Goal: Connect with others: Connect with other users

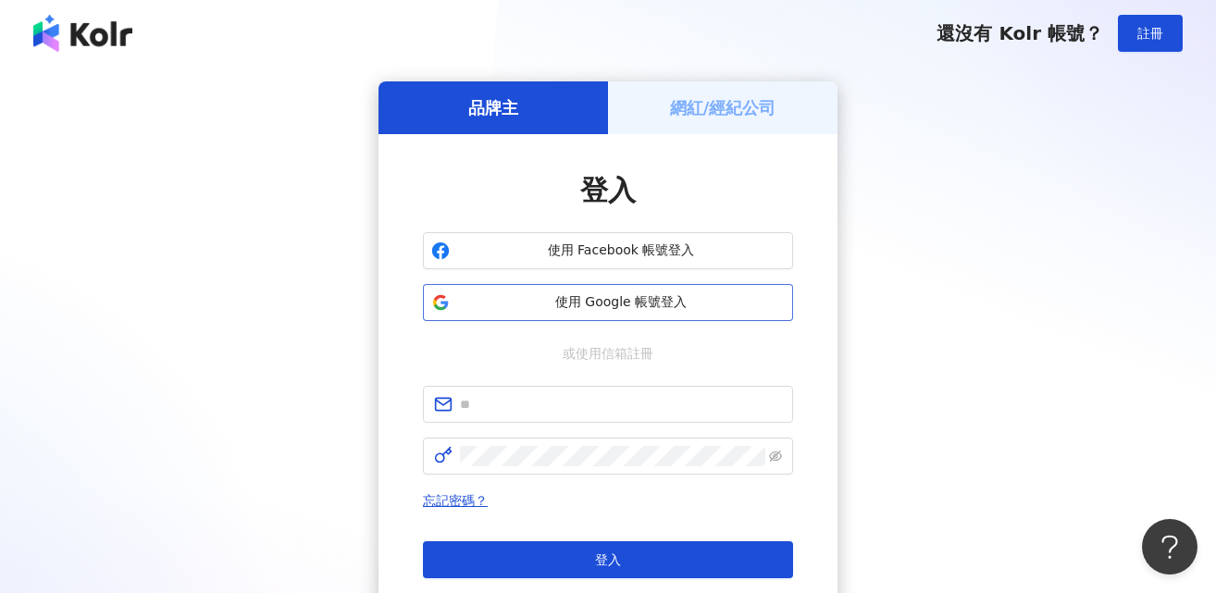
click at [603, 305] on span "使用 Google 帳號登入" at bounding box center [621, 302] width 328 height 19
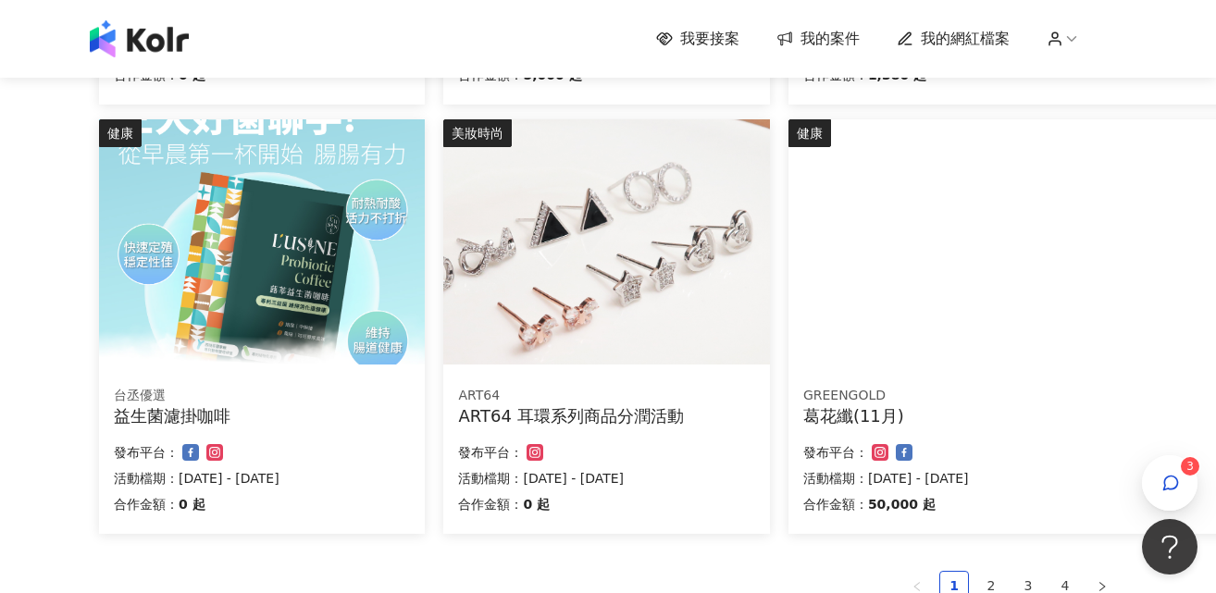
scroll to position [1303, 0]
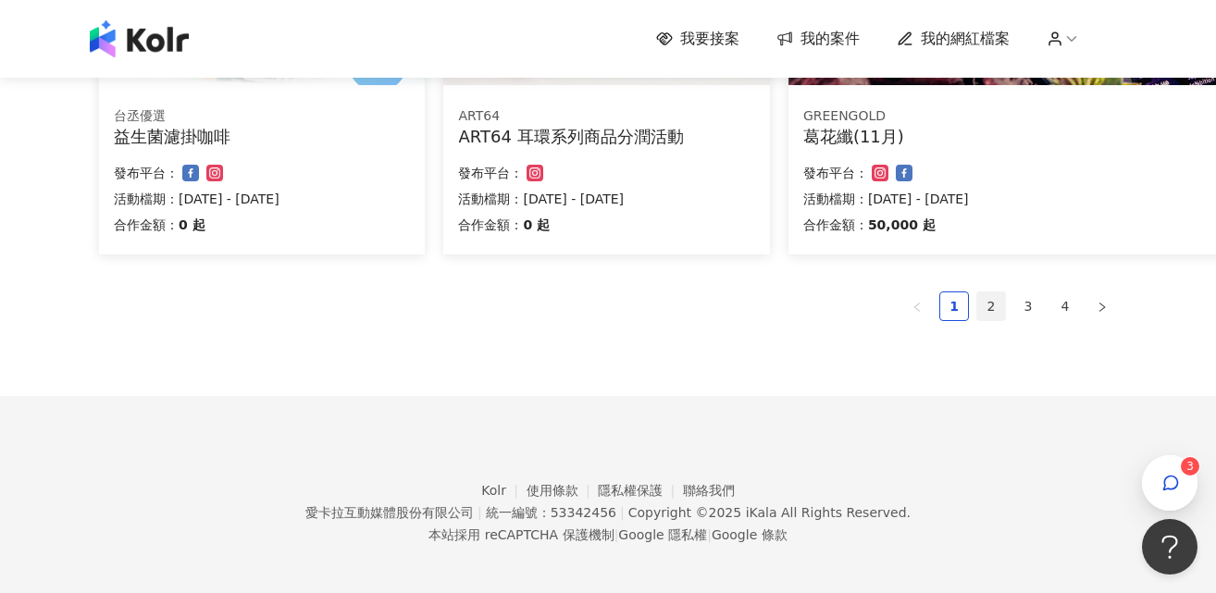
click at [989, 310] on link "2" at bounding box center [991, 306] width 28 height 28
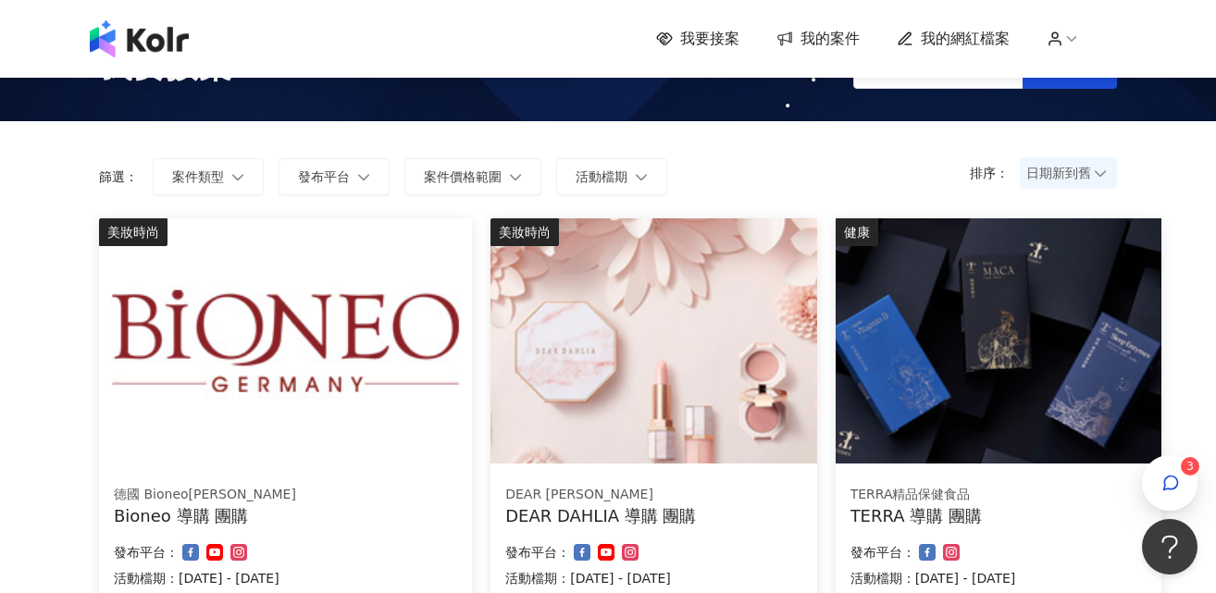
scroll to position [0, 0]
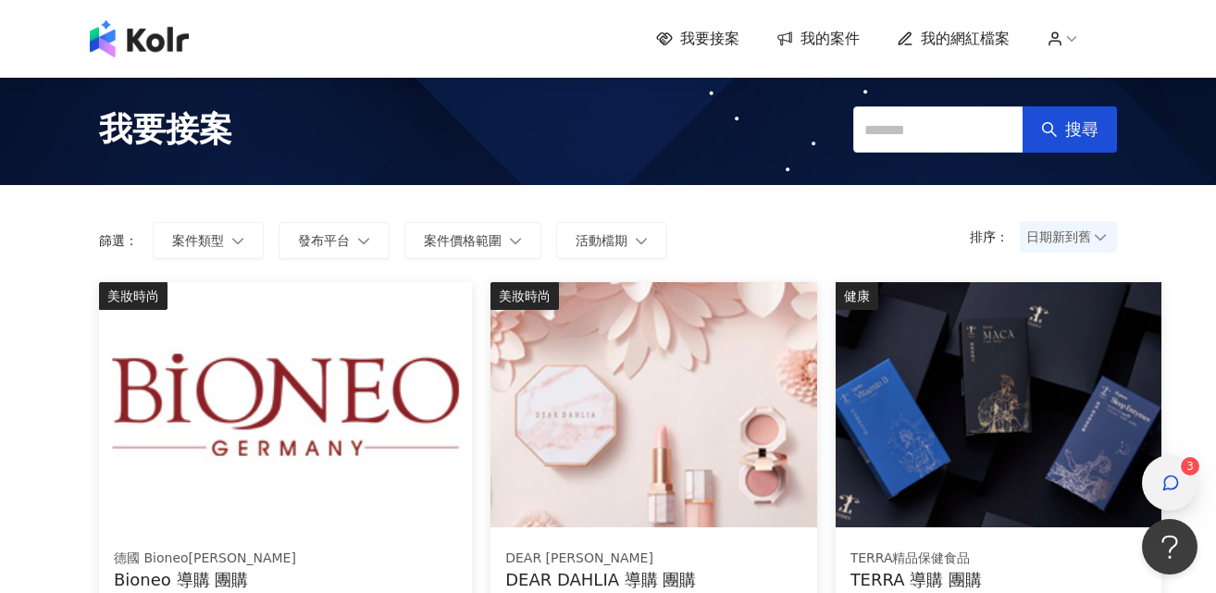
click at [1174, 478] on icon "button" at bounding box center [1171, 483] width 19 height 19
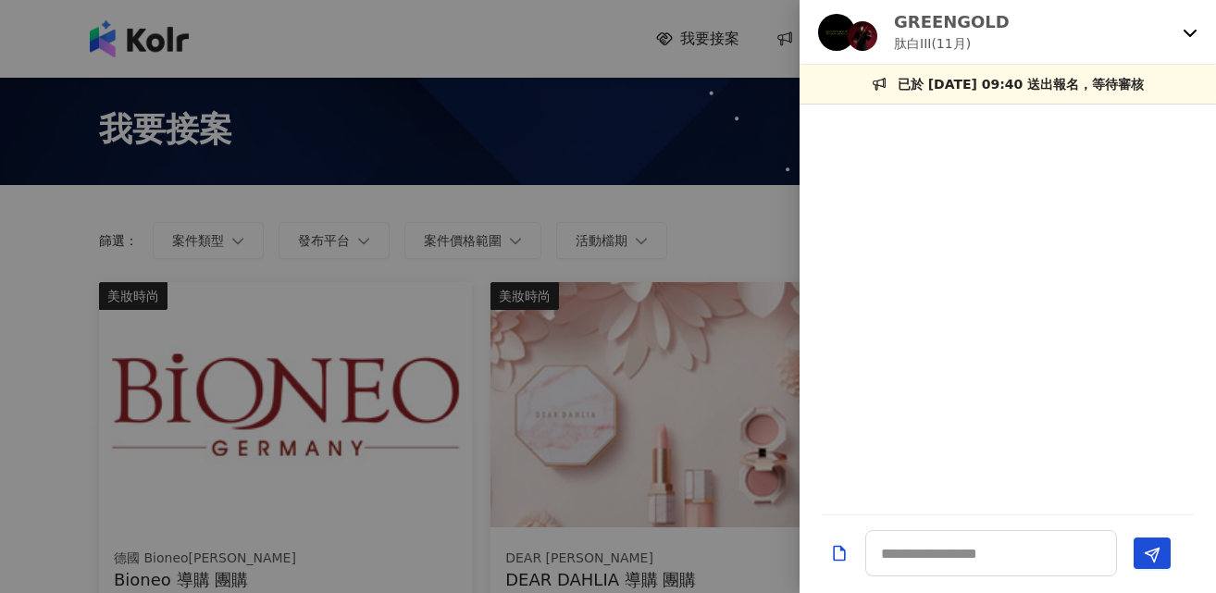
click at [1086, 43] on div "GREENGOLD 肽白III(11月)" at bounding box center [996, 31] width 357 height 43
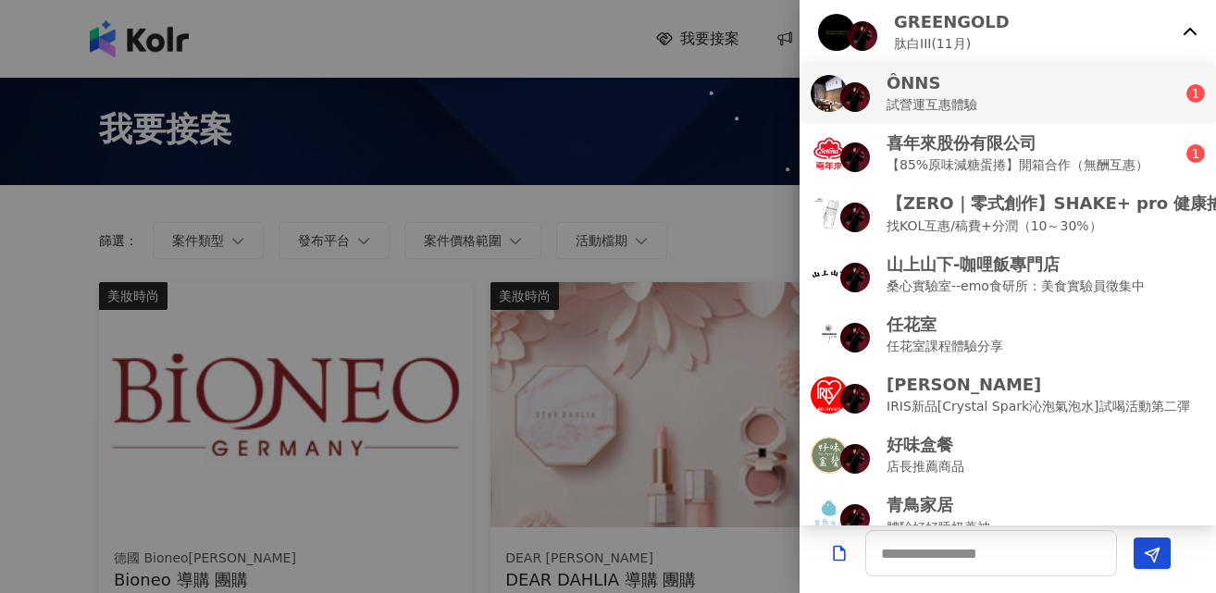
click at [1067, 94] on div "ÔNNS 試營運互惠體驗" at bounding box center [999, 92] width 376 height 43
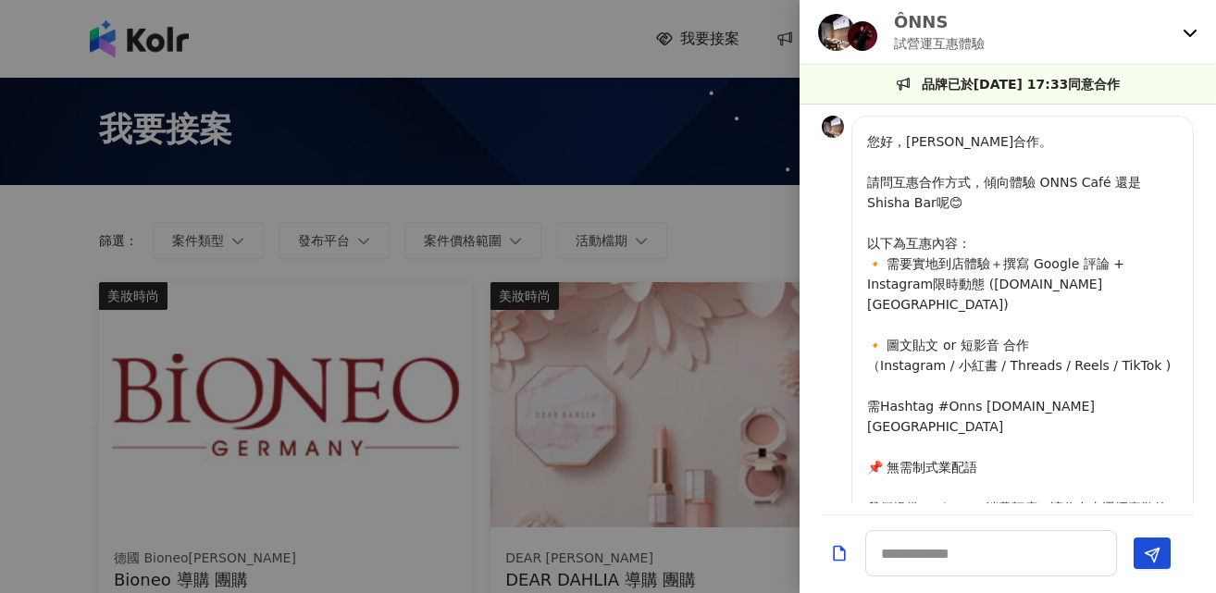
scroll to position [408, 0]
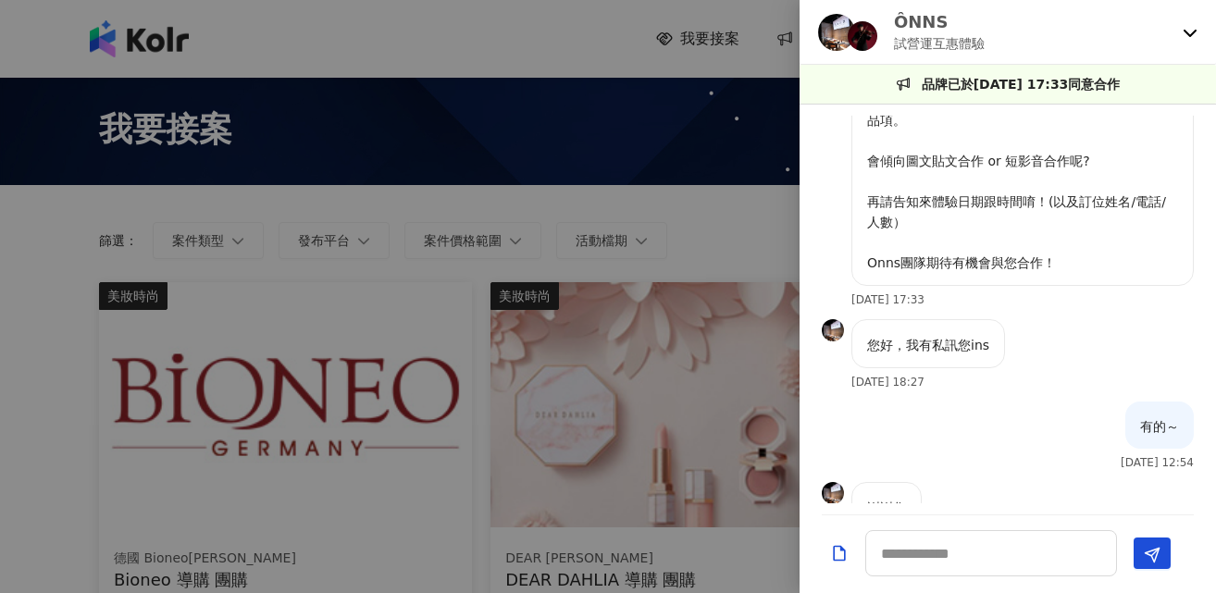
click at [1047, 40] on div "ÔNNS 試營運互惠體驗" at bounding box center [996, 31] width 357 height 43
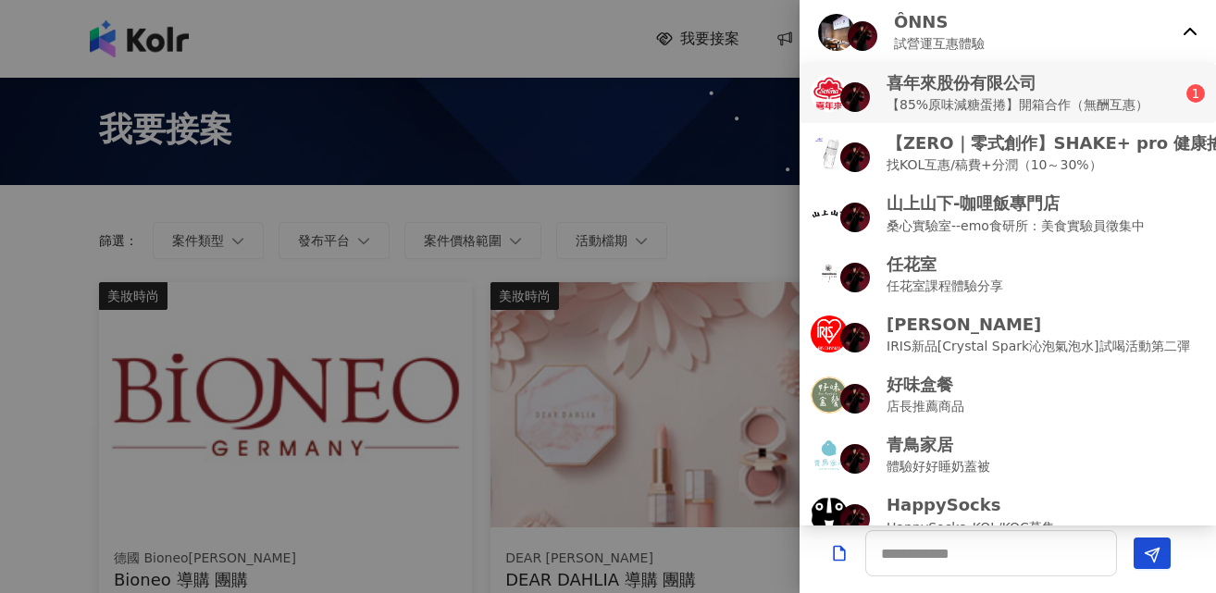
click at [1057, 93] on p "喜年來股份有限公司" at bounding box center [1018, 82] width 262 height 23
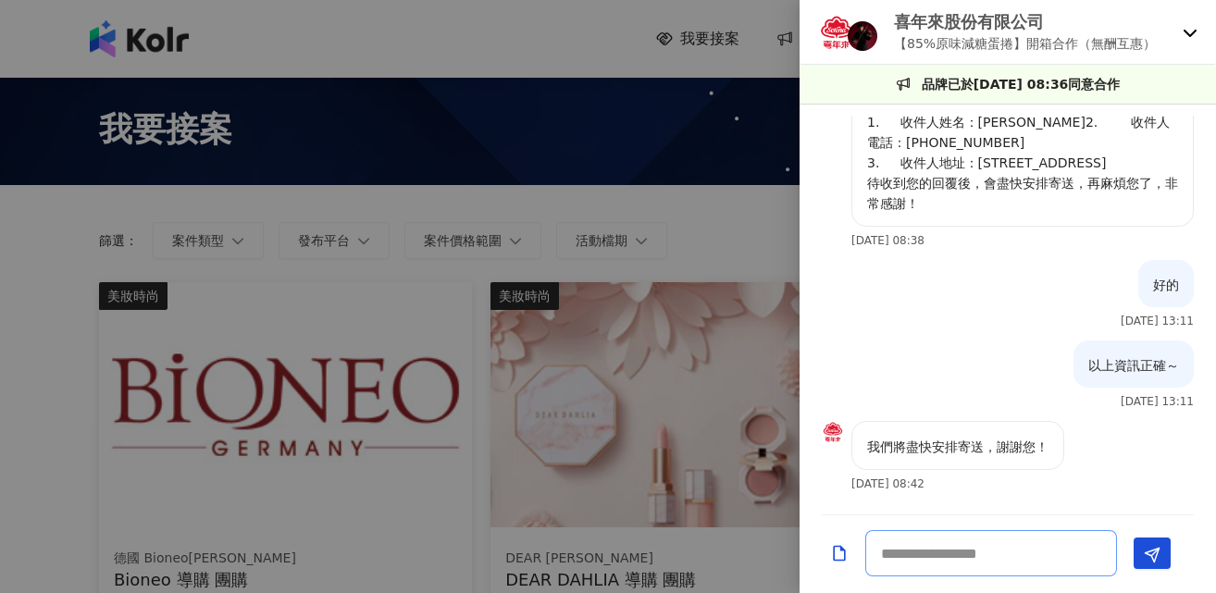
click at [988, 550] on textarea at bounding box center [991, 553] width 252 height 46
type textarea "******"
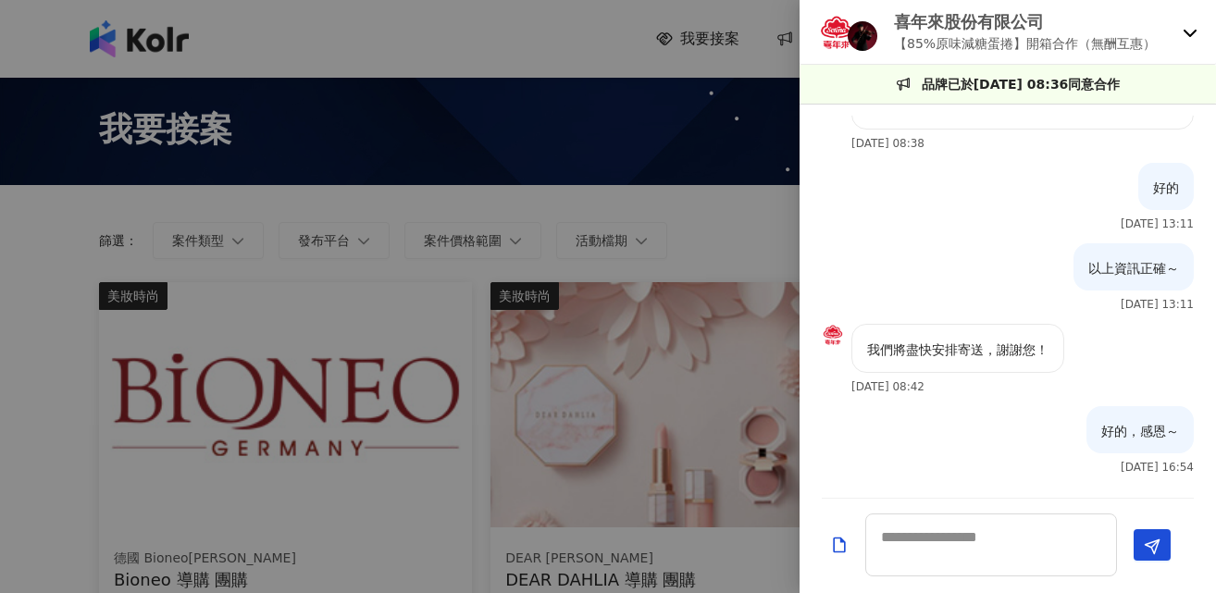
click at [1037, 15] on p "喜年來股份有限公司" at bounding box center [1025, 21] width 262 height 23
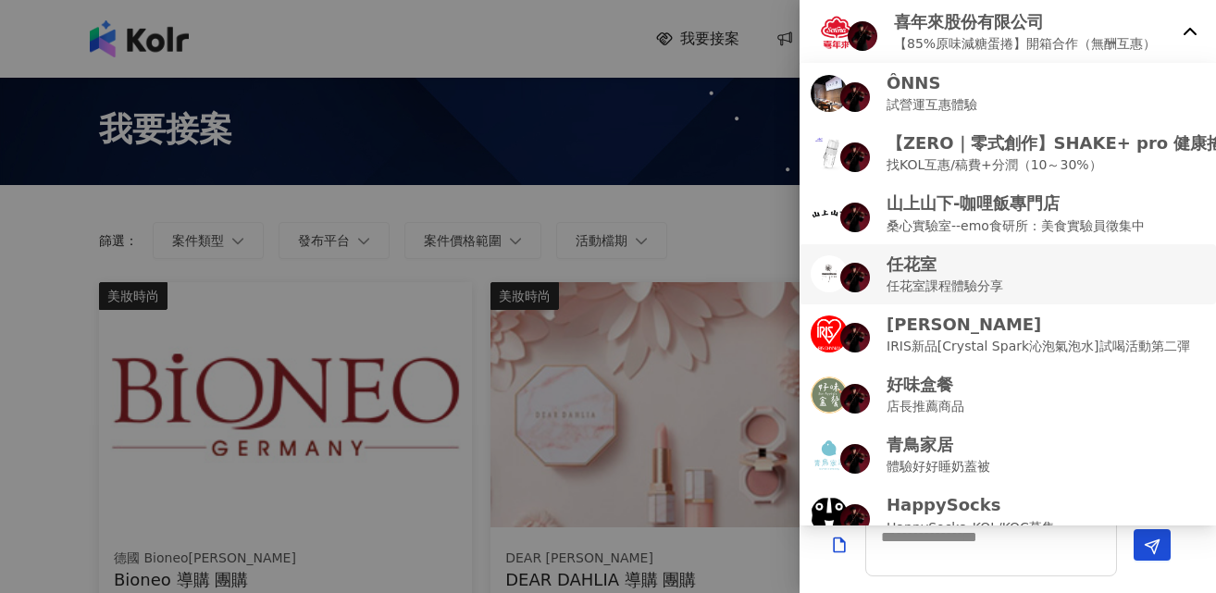
click at [997, 275] on p "任花室" at bounding box center [945, 264] width 117 height 23
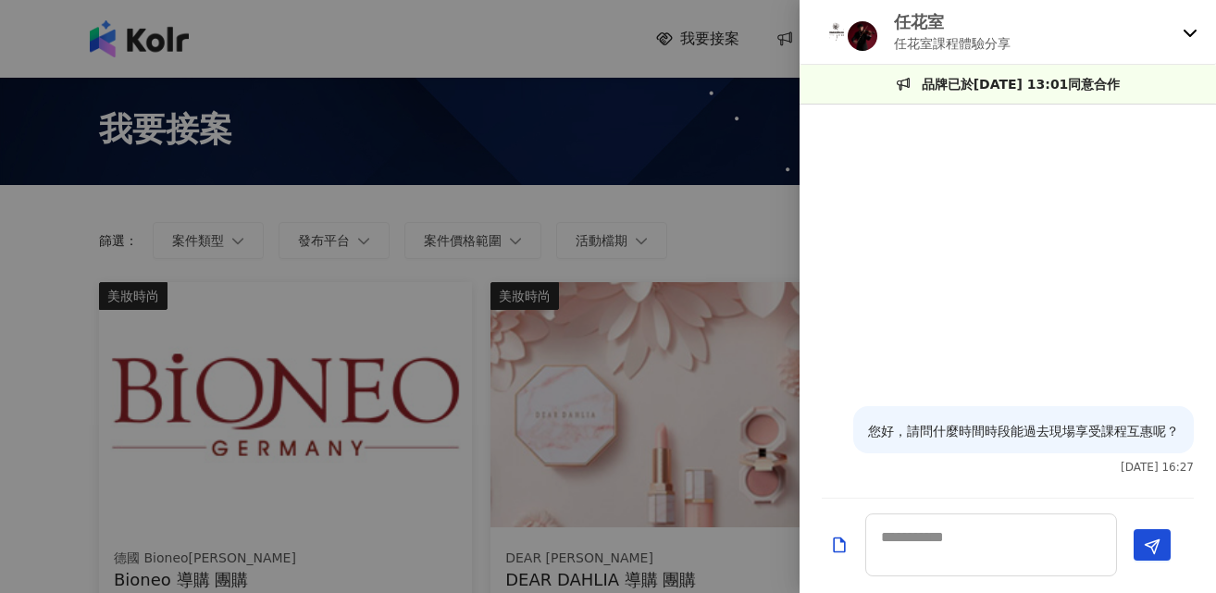
click at [1048, 30] on div "任花室 任花室課程體驗分享" at bounding box center [996, 31] width 357 height 43
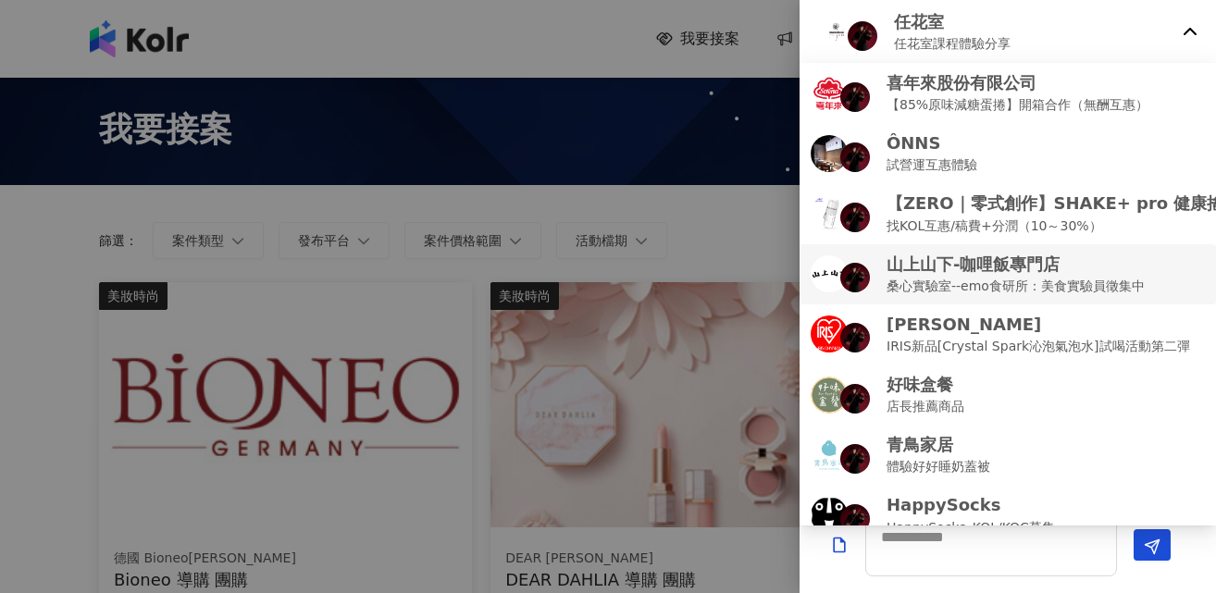
click at [1048, 271] on p "山上山下-咖哩飯專門店" at bounding box center [1016, 264] width 258 height 23
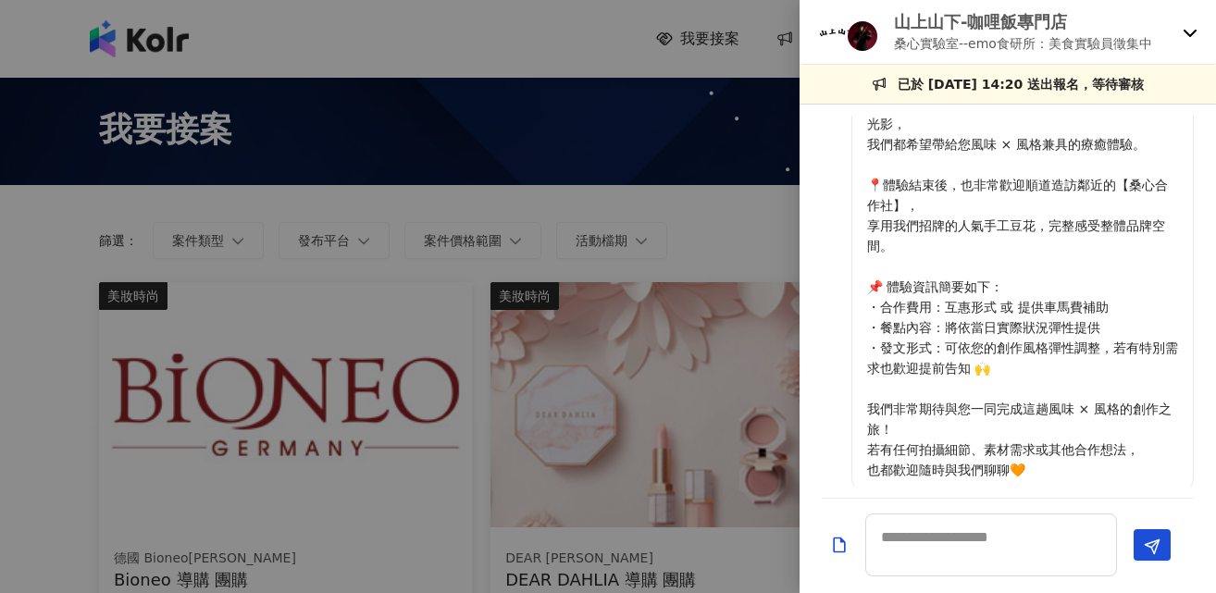
scroll to position [280, 0]
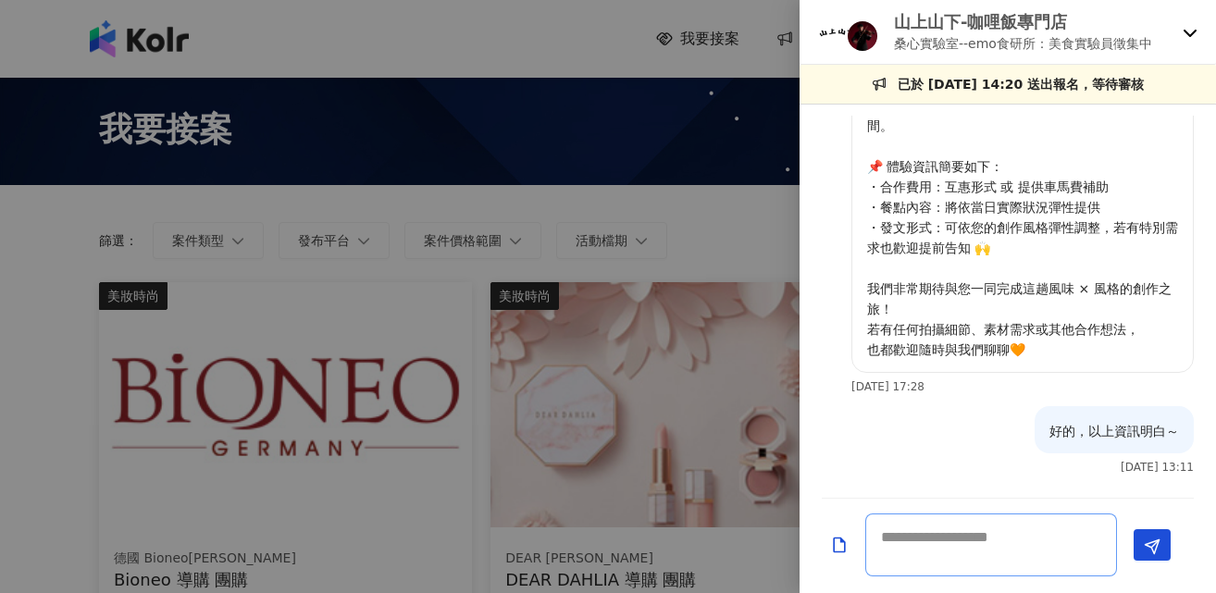
click at [991, 541] on textarea at bounding box center [991, 545] width 252 height 63
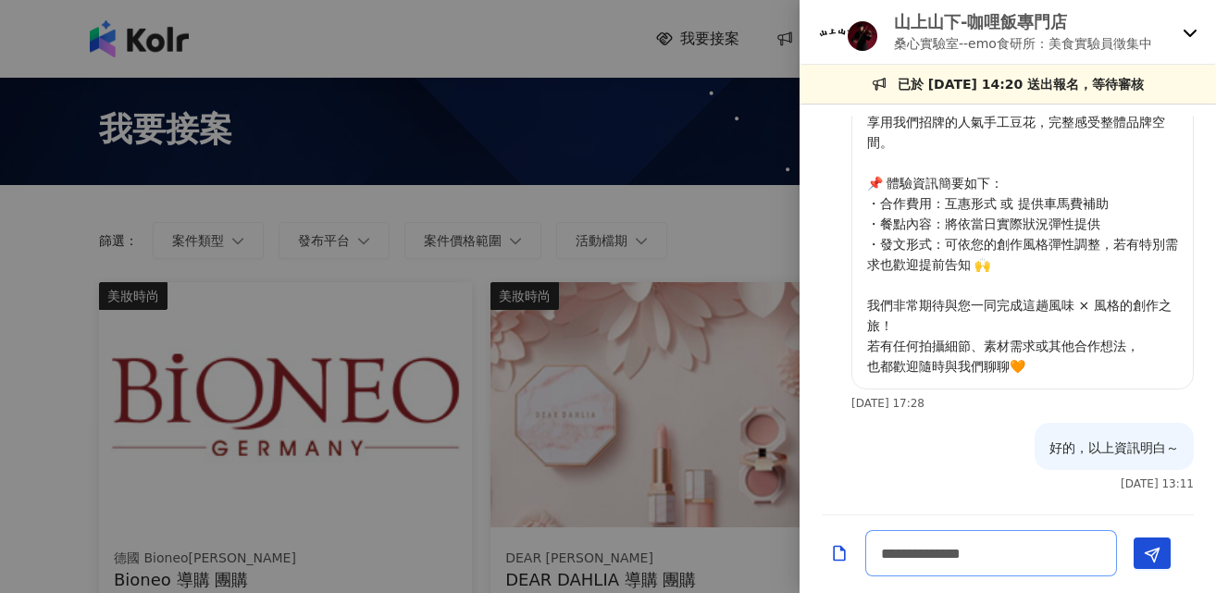
type textarea "**********"
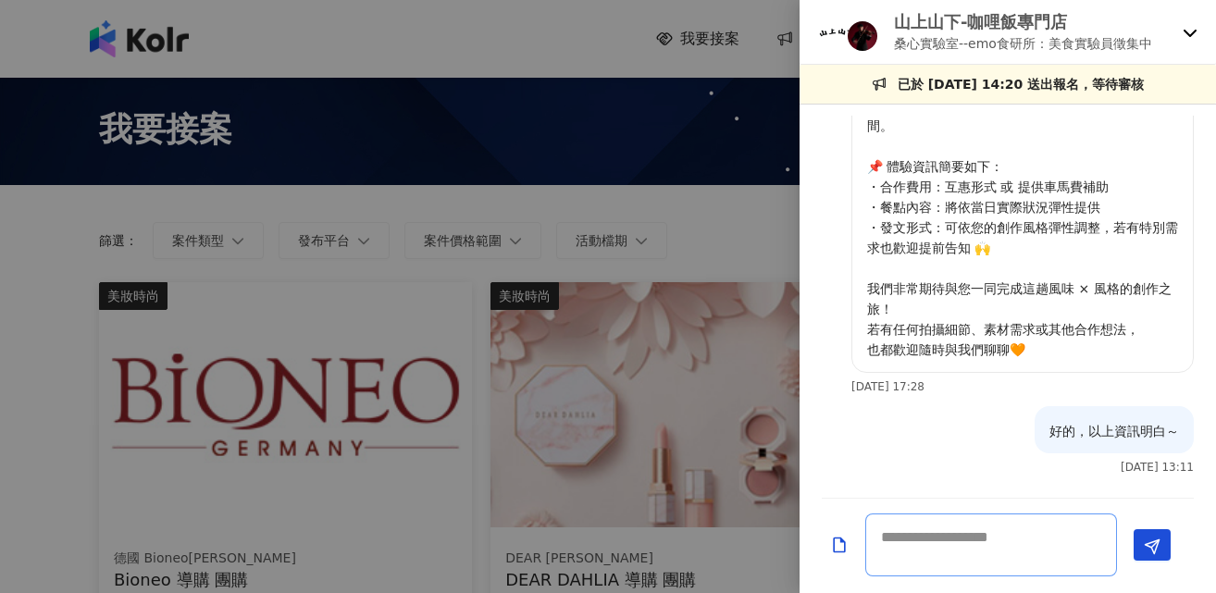
scroll to position [361, 0]
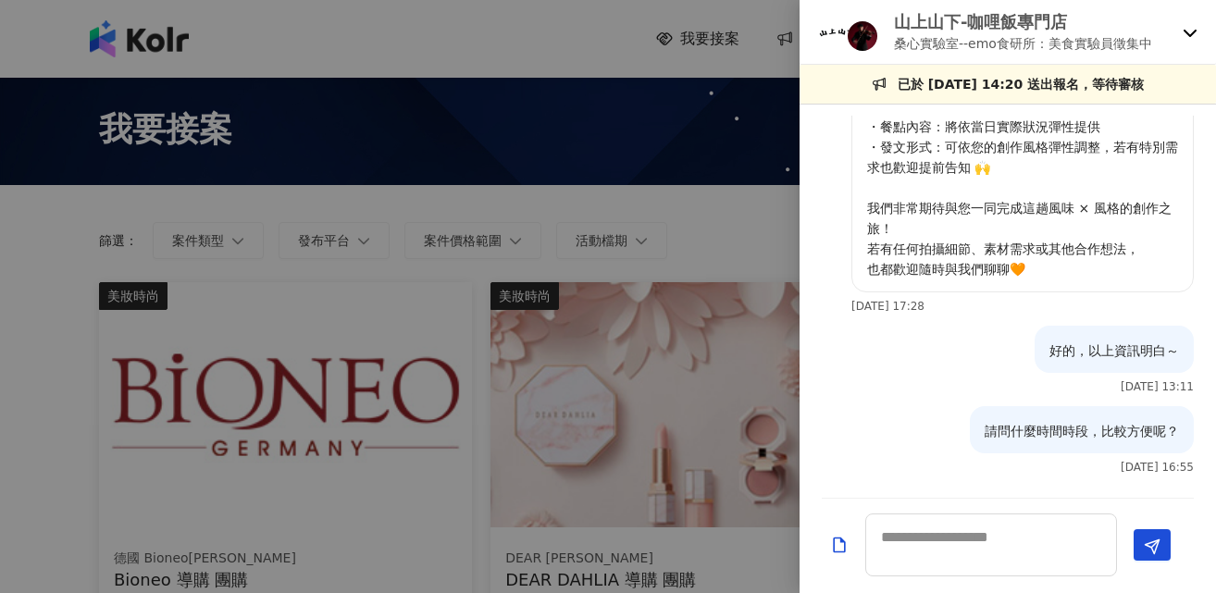
click at [1096, 16] on p "山上山下-咖哩飯專門店" at bounding box center [1023, 21] width 258 height 23
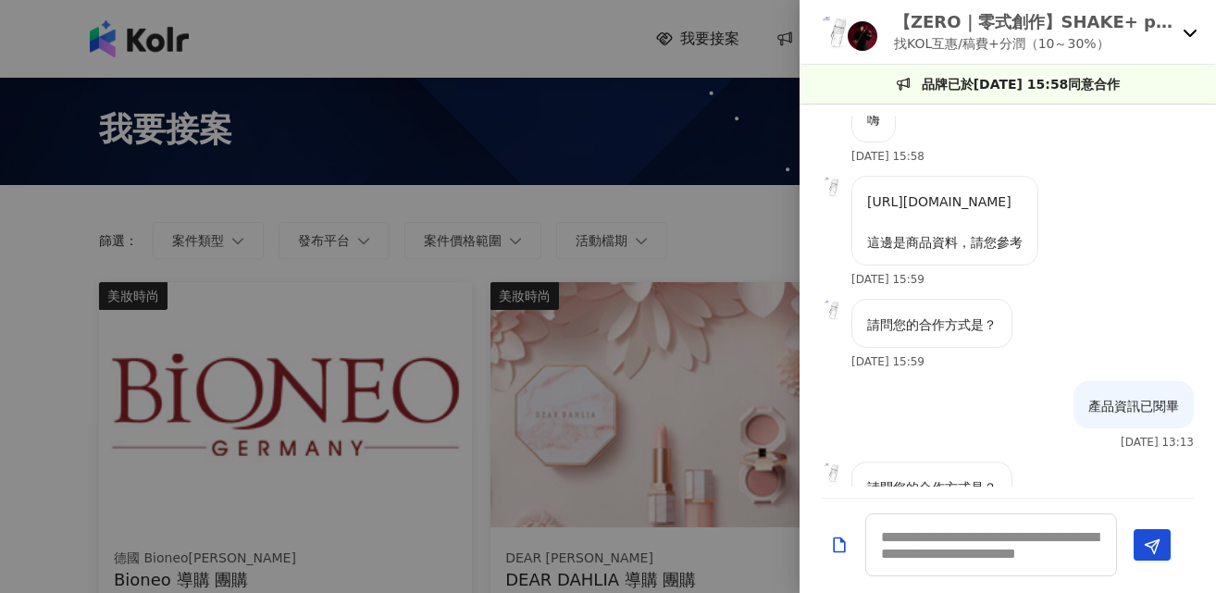
scroll to position [0, 0]
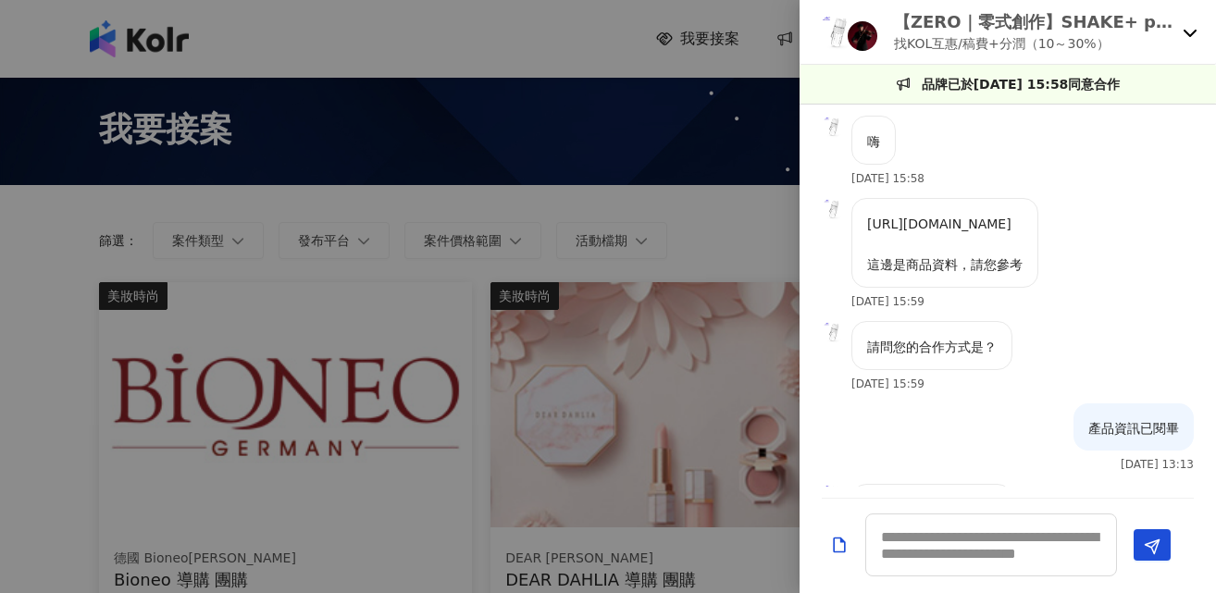
drag, startPoint x: 867, startPoint y: 224, endPoint x: 1157, endPoint y: 236, distance: 289.9
click at [1038, 236] on div "[URL][DOMAIN_NAME] 這邊是商品資料，請您參考" at bounding box center [944, 243] width 187 height 90
copy p "[URL][DOMAIN_NAME]"
click at [975, 45] on p "找KOL互惠/稿費+分潤（10～30%）" at bounding box center [1034, 43] width 281 height 20
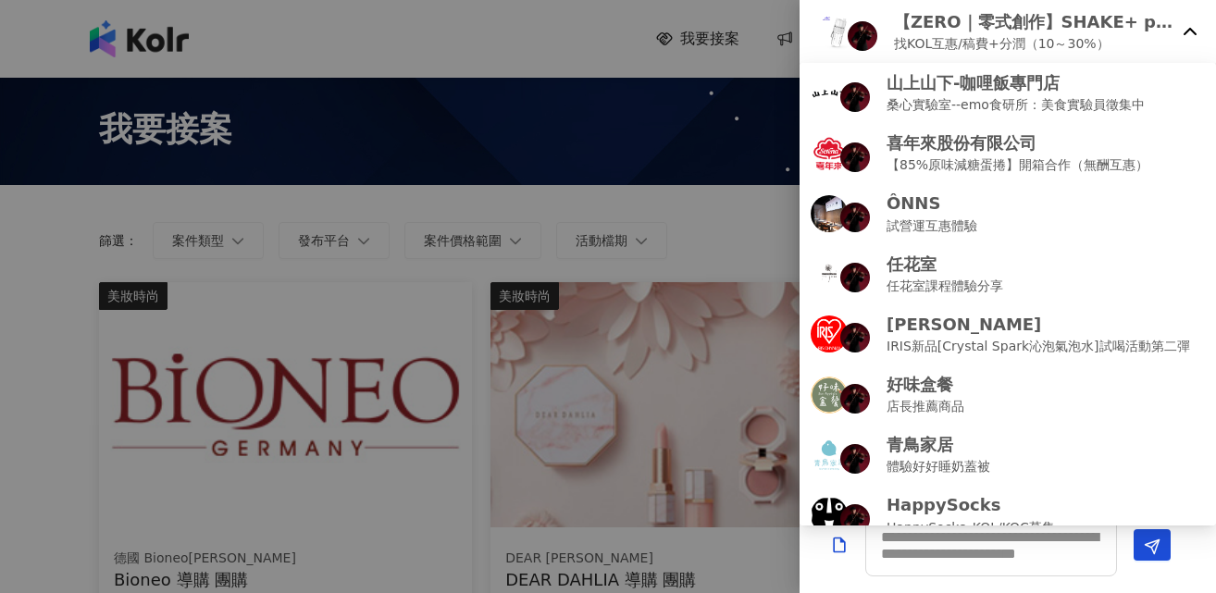
click at [777, 209] on div at bounding box center [608, 296] width 1216 height 593
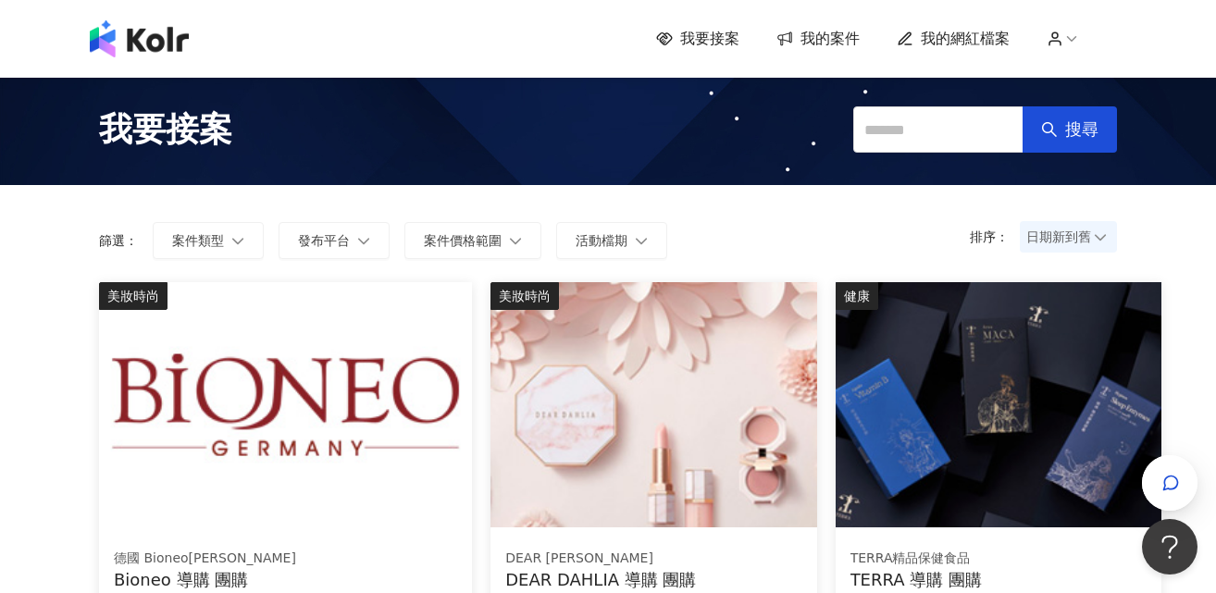
click at [817, 36] on span "我的案件" at bounding box center [830, 39] width 59 height 20
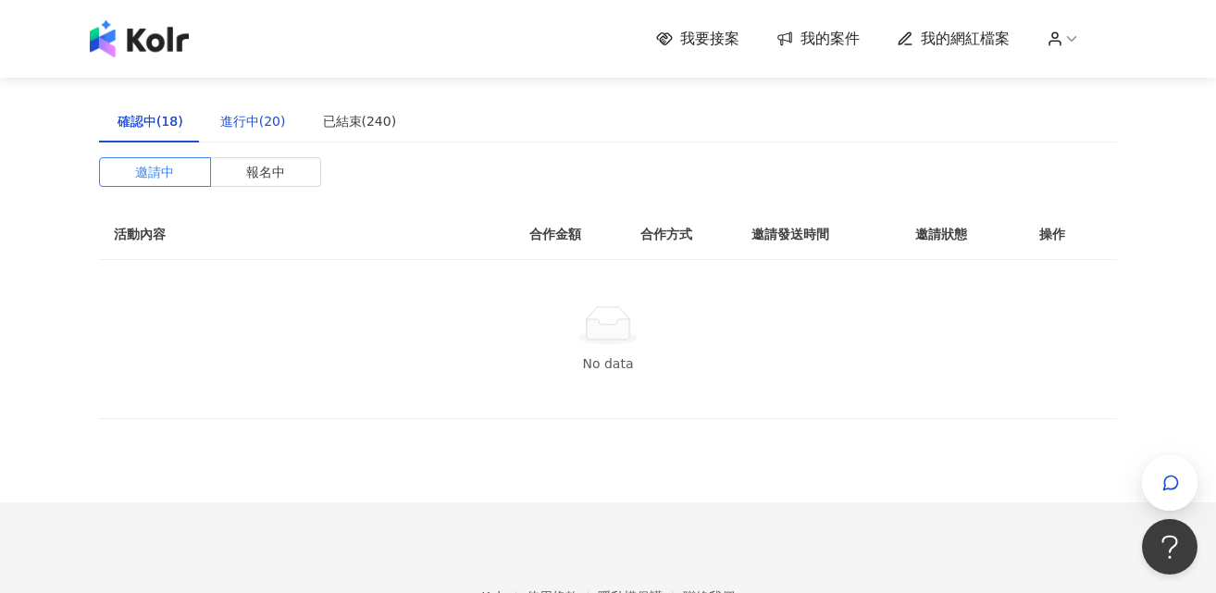
click at [254, 121] on div "進行中(20)" at bounding box center [253, 121] width 66 height 20
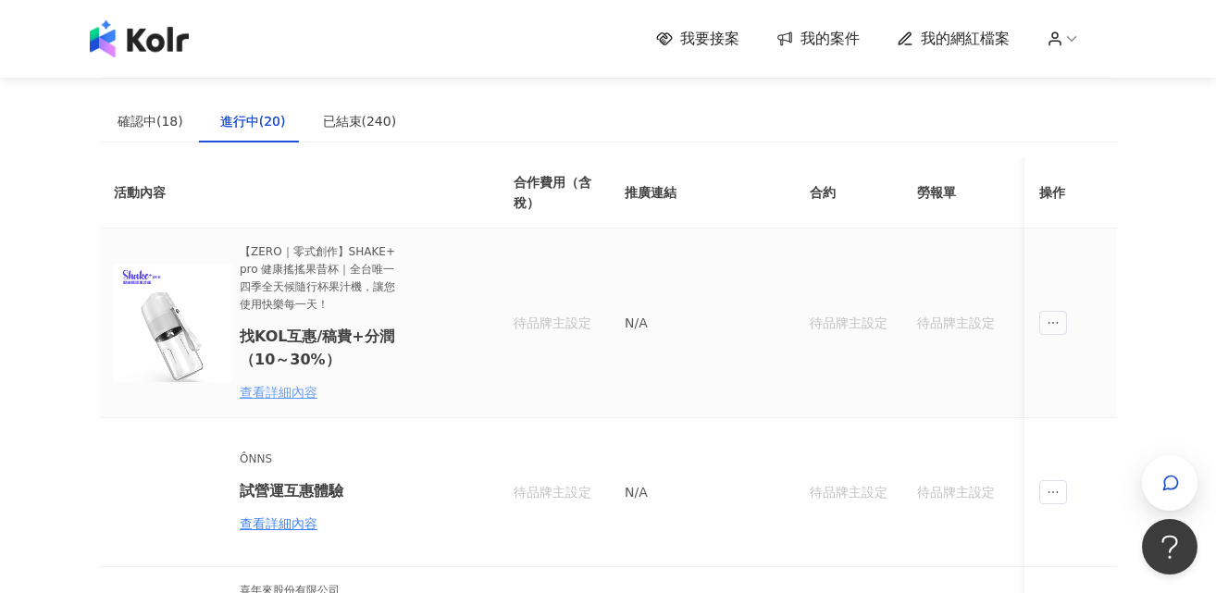
click at [281, 391] on div "查看詳細內容" at bounding box center [321, 392] width 162 height 20
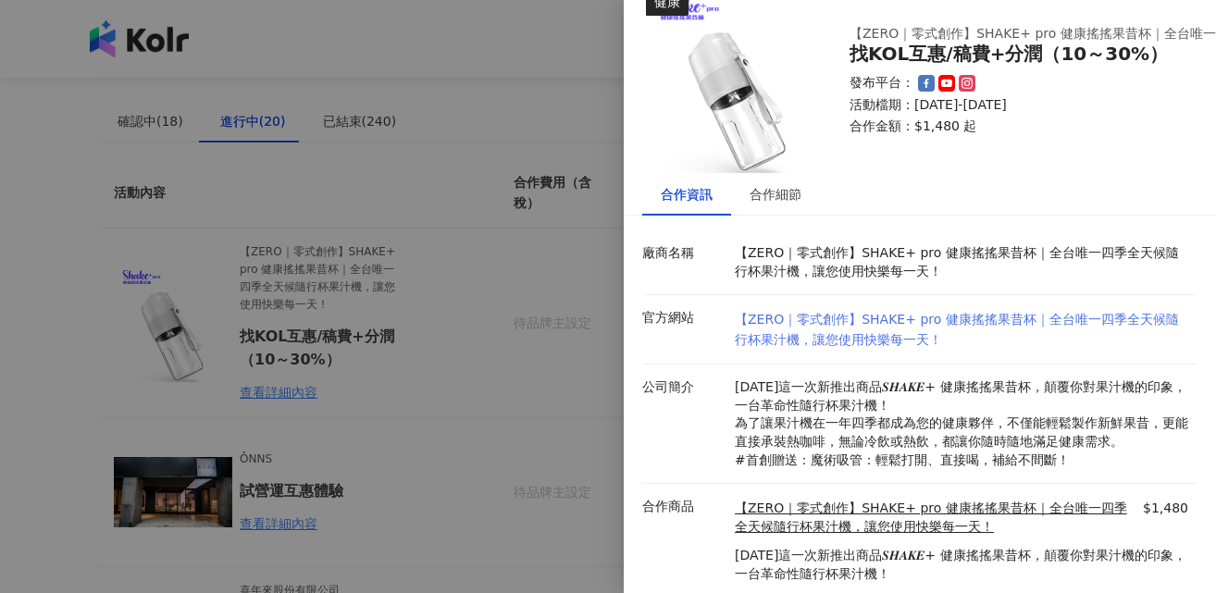
scroll to position [84, 0]
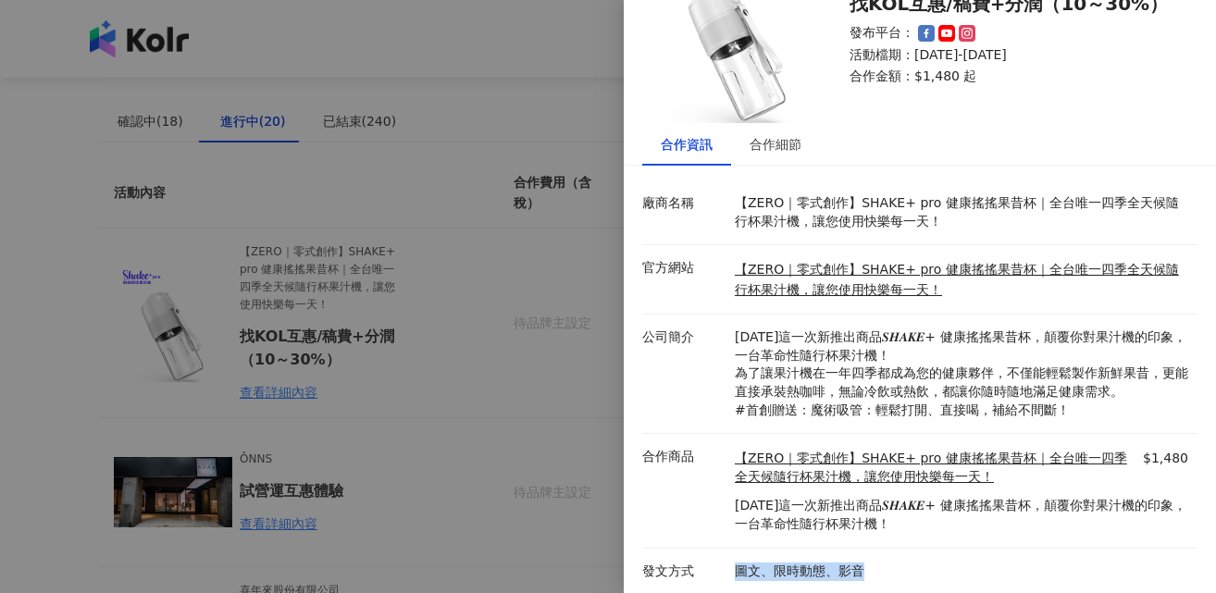
drag, startPoint x: 732, startPoint y: 570, endPoint x: 914, endPoint y: 573, distance: 182.3
click at [914, 573] on div "圖文、限時動態、影音" at bounding box center [961, 572] width 463 height 19
copy p "圖文、限時動態、影音"
click at [506, 347] on div at bounding box center [608, 296] width 1216 height 593
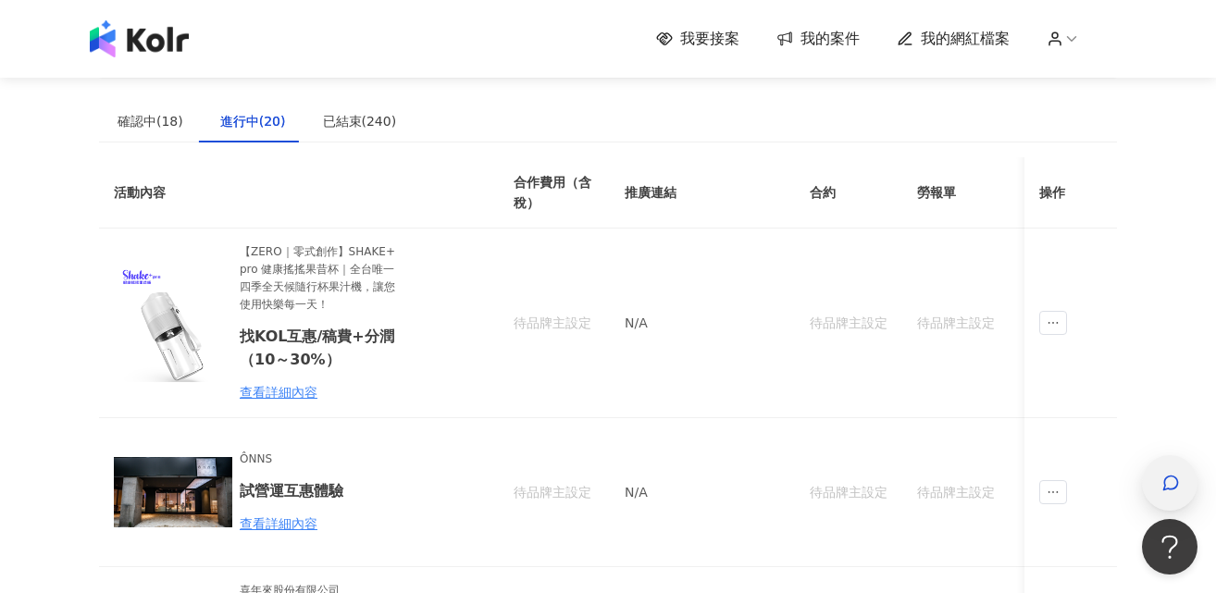
click at [1169, 487] on icon "button" at bounding box center [1171, 483] width 19 height 19
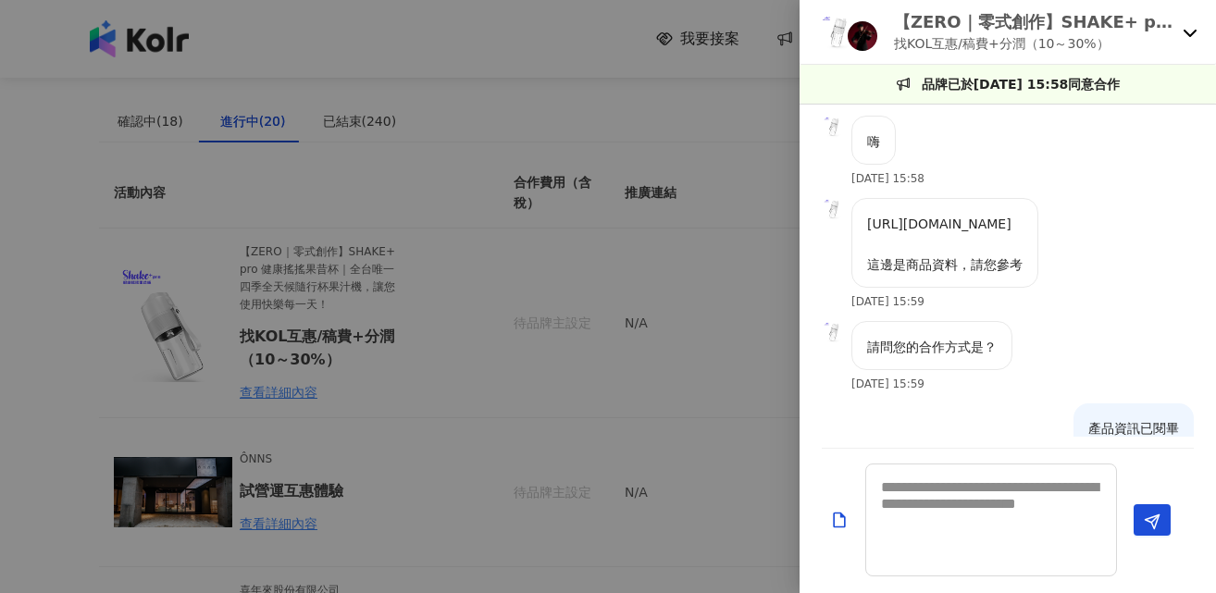
scroll to position [130, 0]
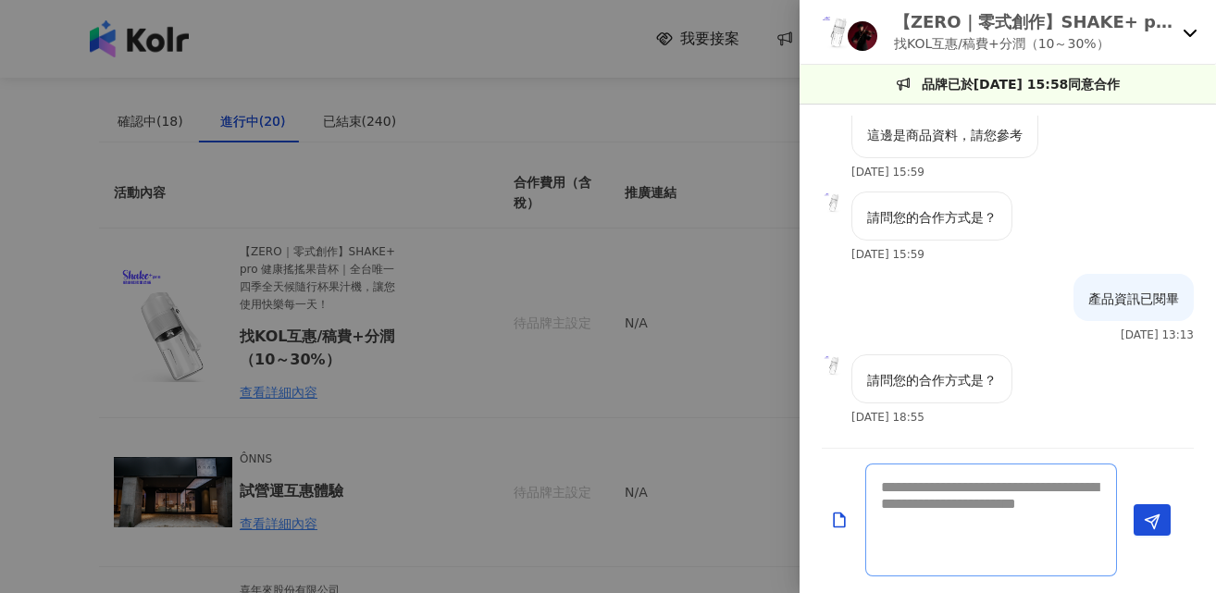
click at [1013, 493] on textarea at bounding box center [991, 520] width 252 height 113
paste textarea "**********"
type textarea "**********"
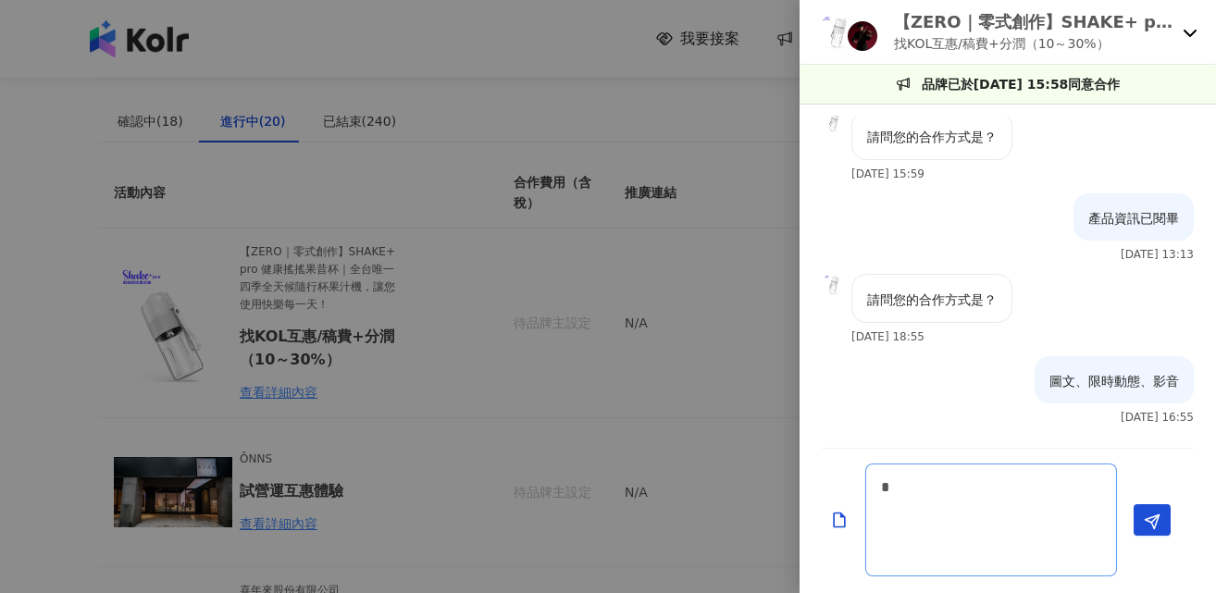
scroll to position [143, 0]
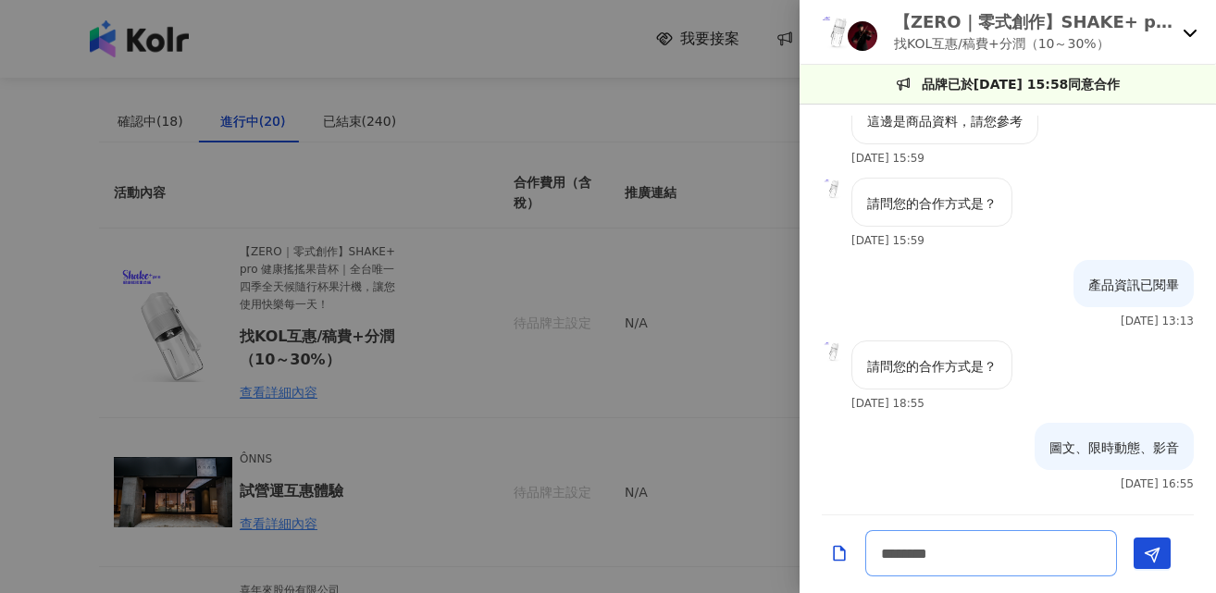
type textarea "*******"
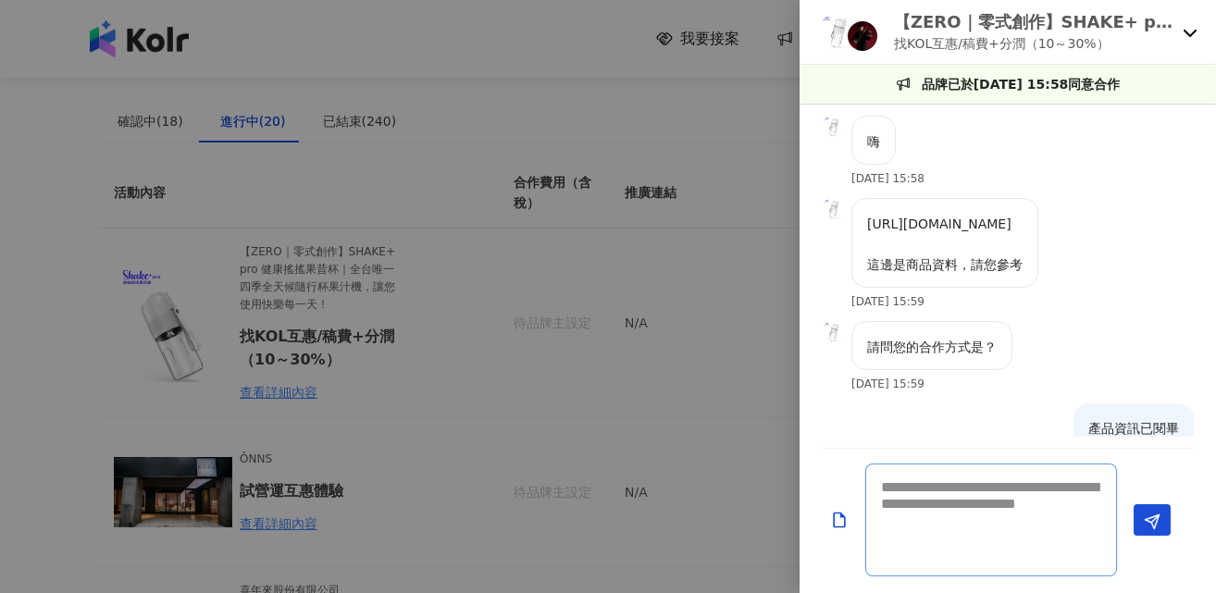
scroll to position [291, 0]
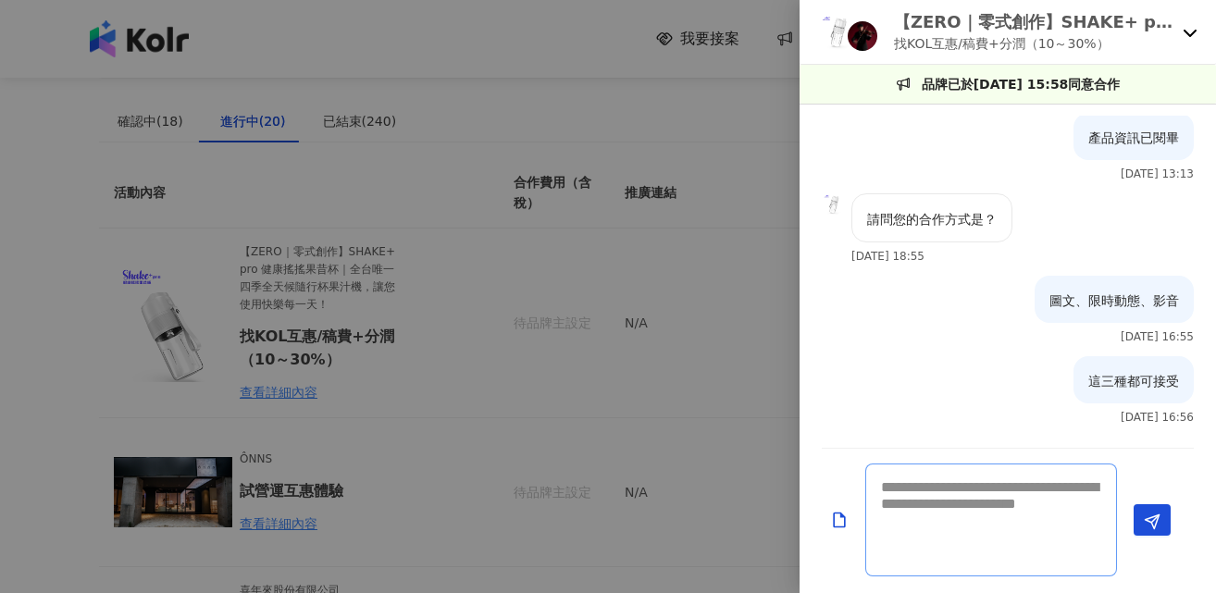
click at [979, 529] on textarea at bounding box center [991, 520] width 252 height 113
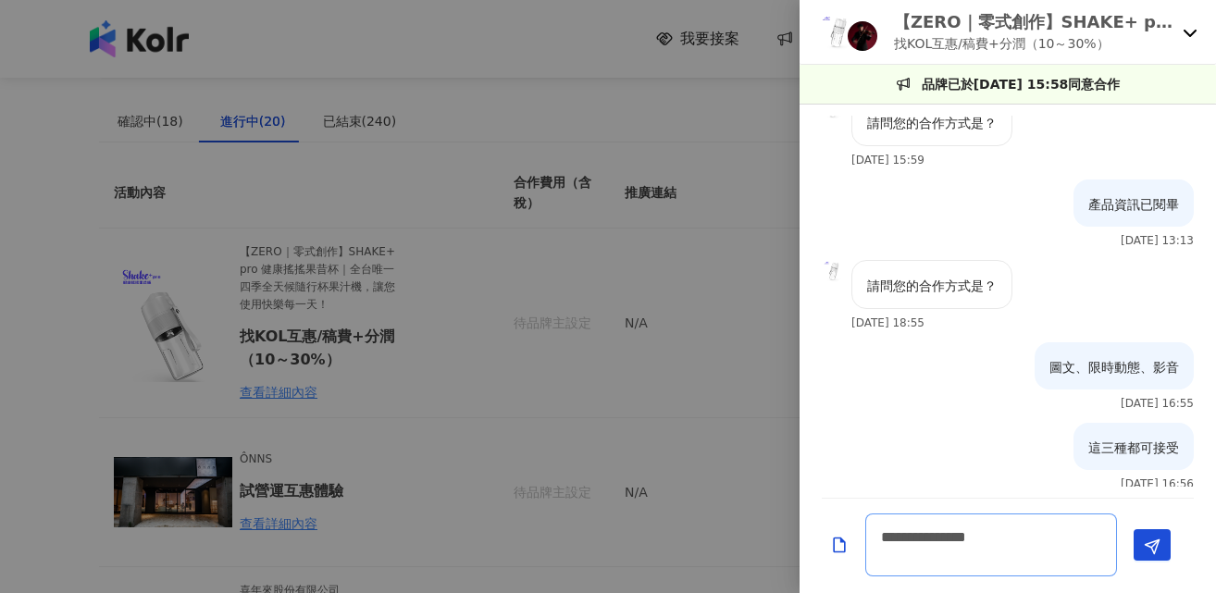
scroll to position [241, 0]
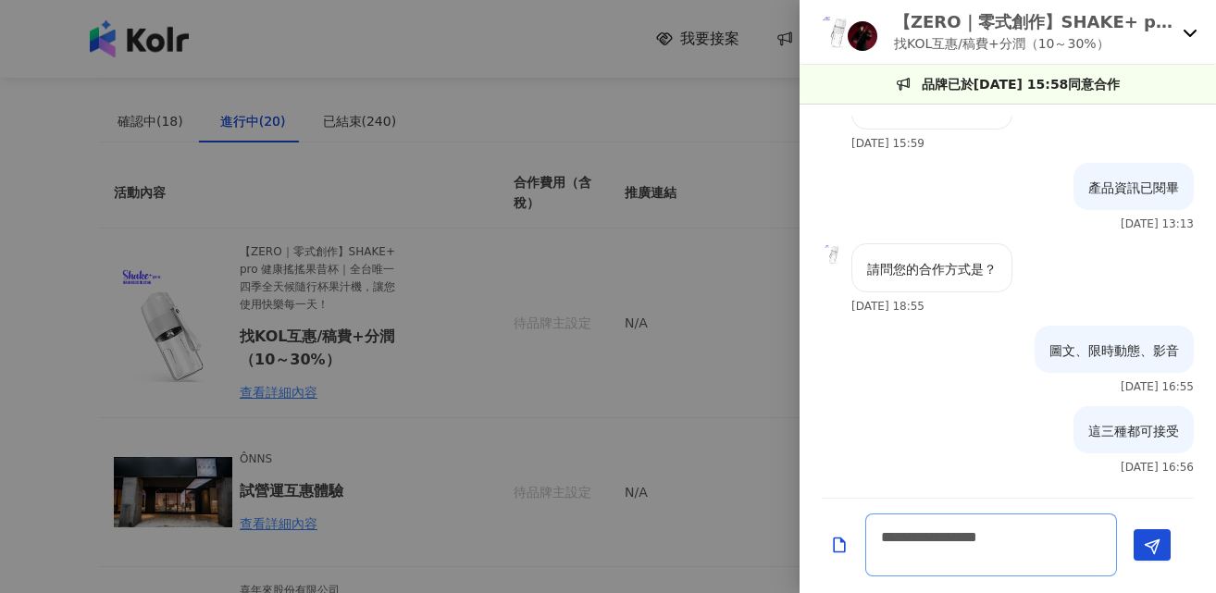
type textarea "**********"
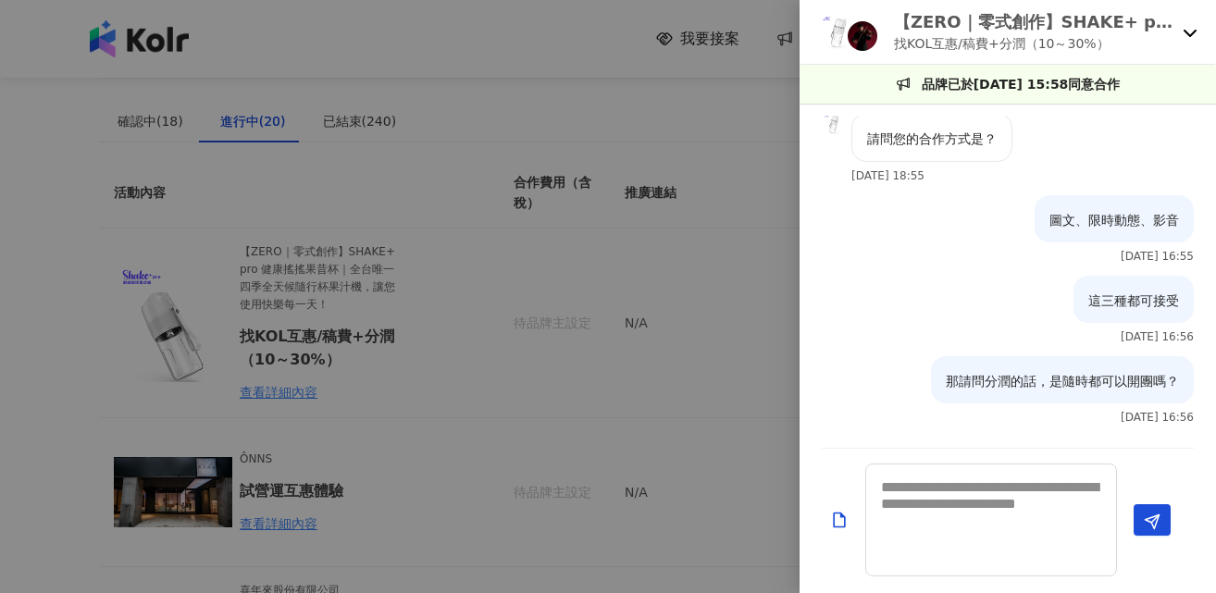
click at [755, 320] on div at bounding box center [608, 296] width 1216 height 593
